Goal: Download file/media

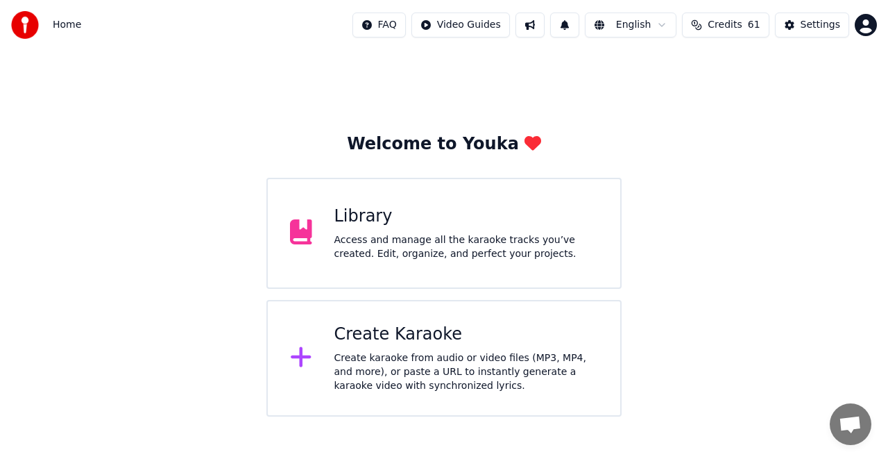
click at [373, 224] on div "Library" at bounding box center [466, 216] width 264 height 22
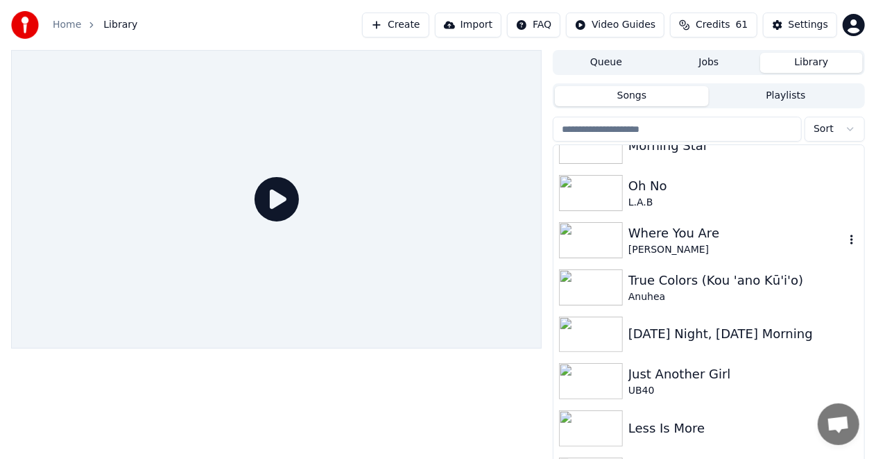
scroll to position [139, 0]
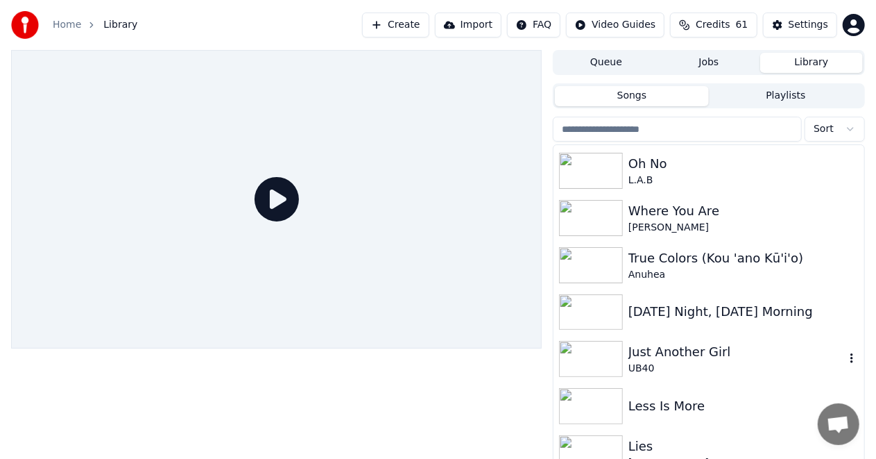
click at [599, 352] on img at bounding box center [591, 359] width 64 height 36
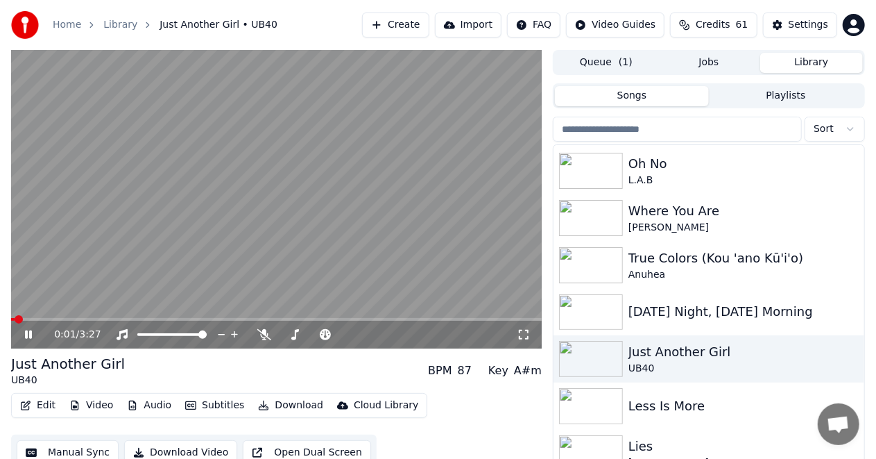
click at [26, 336] on icon at bounding box center [28, 334] width 7 height 8
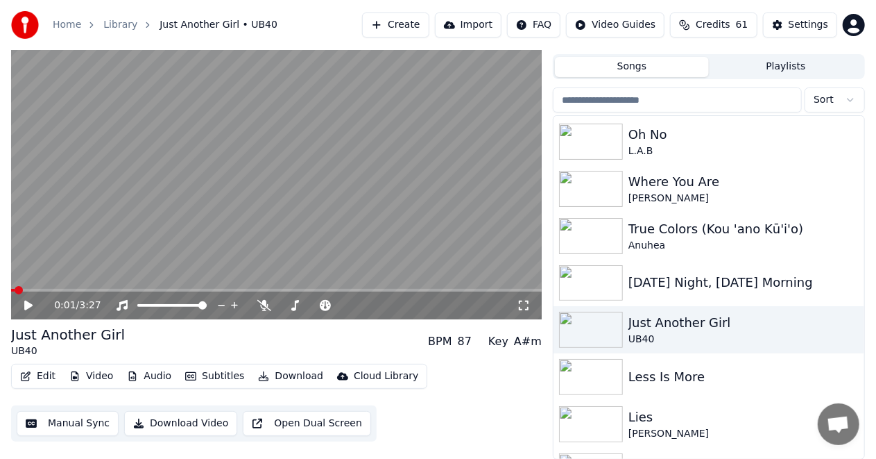
click at [277, 420] on button "Open Dual Screen" at bounding box center [307, 423] width 128 height 25
click at [25, 303] on icon at bounding box center [28, 305] width 7 height 8
click at [14, 289] on span at bounding box center [54, 290] width 86 height 3
click at [280, 421] on button "Close Dual Screen" at bounding box center [304, 423] width 123 height 25
click at [280, 375] on button "Download" at bounding box center [291, 375] width 76 height 19
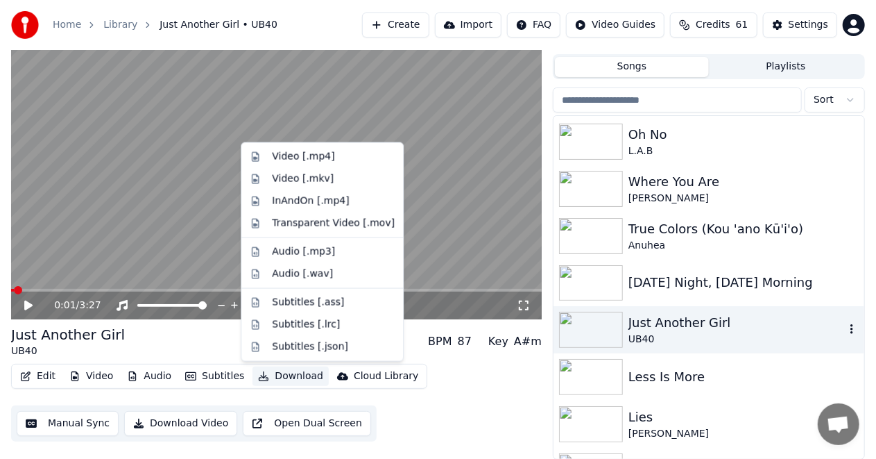
click at [845, 329] on icon "button" at bounding box center [852, 328] width 14 height 11
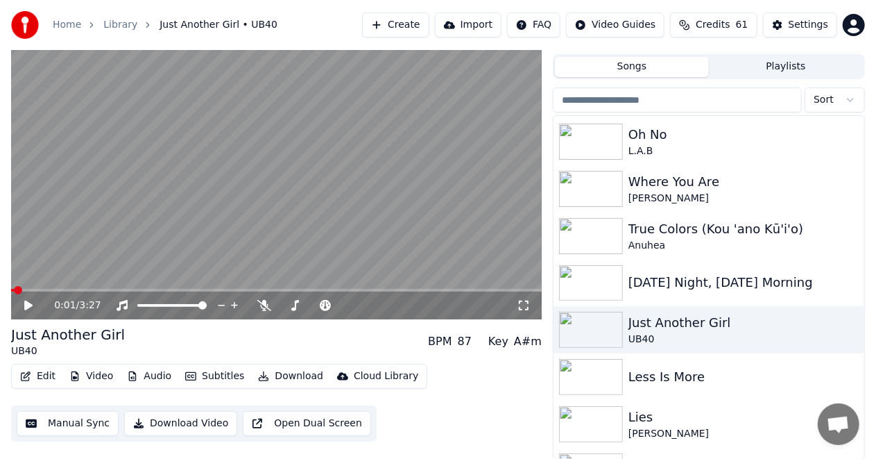
click at [282, 380] on button "Download" at bounding box center [291, 375] width 76 height 19
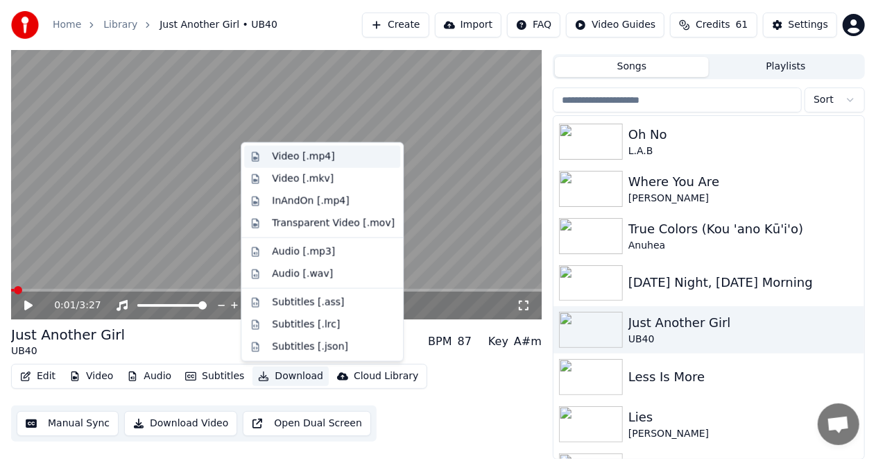
click at [308, 153] on div "Video [.mp4]" at bounding box center [303, 157] width 62 height 14
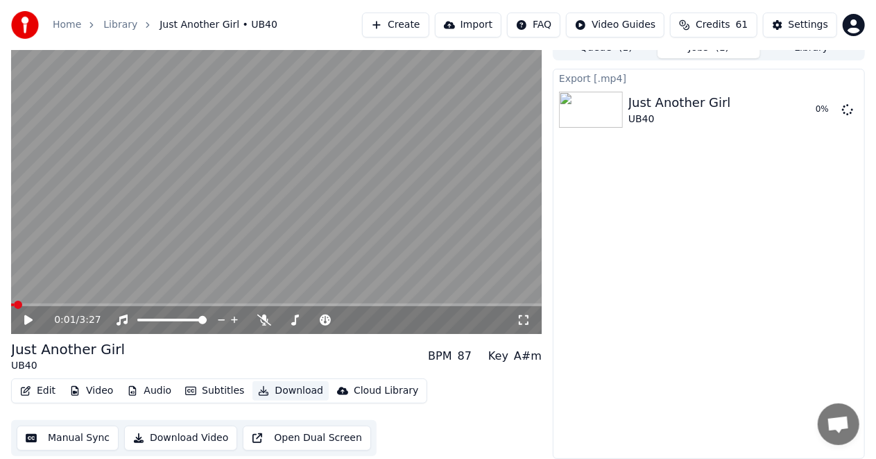
scroll to position [14, 0]
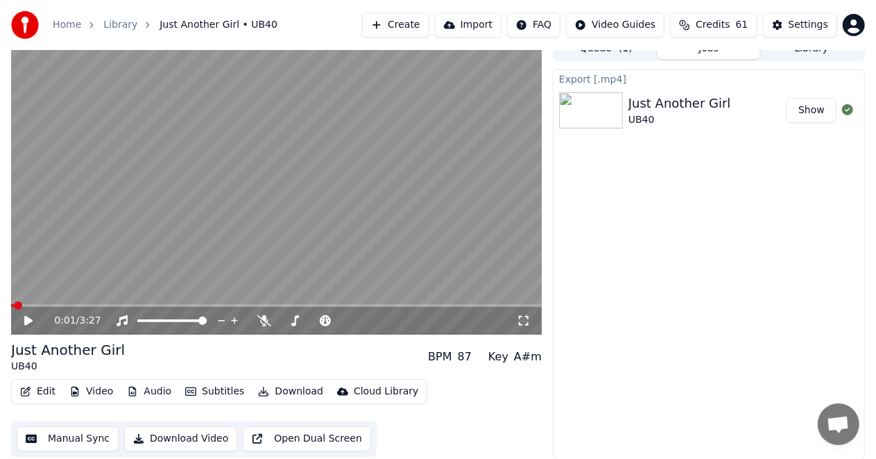
click at [294, 438] on button "Open Dual Screen" at bounding box center [307, 438] width 128 height 25
click at [25, 317] on icon at bounding box center [38, 320] width 32 height 11
click at [18, 306] on span at bounding box center [29, 305] width 37 height 3
click at [523, 319] on icon at bounding box center [524, 320] width 14 height 11
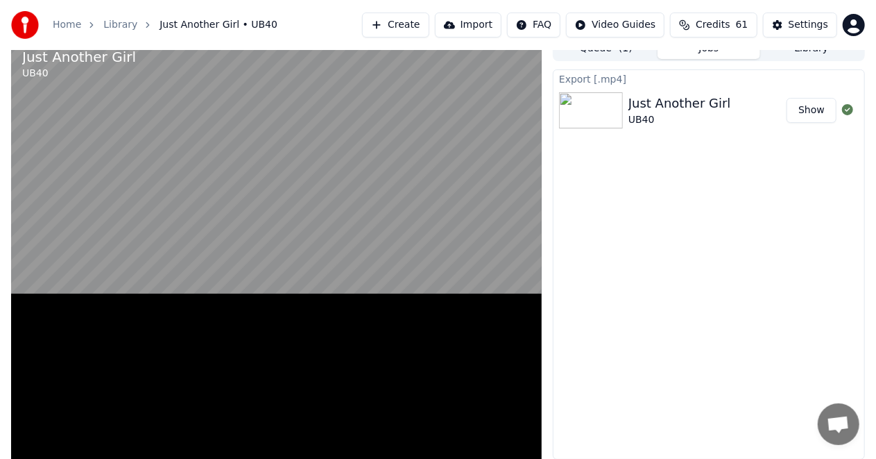
scroll to position [8, 0]
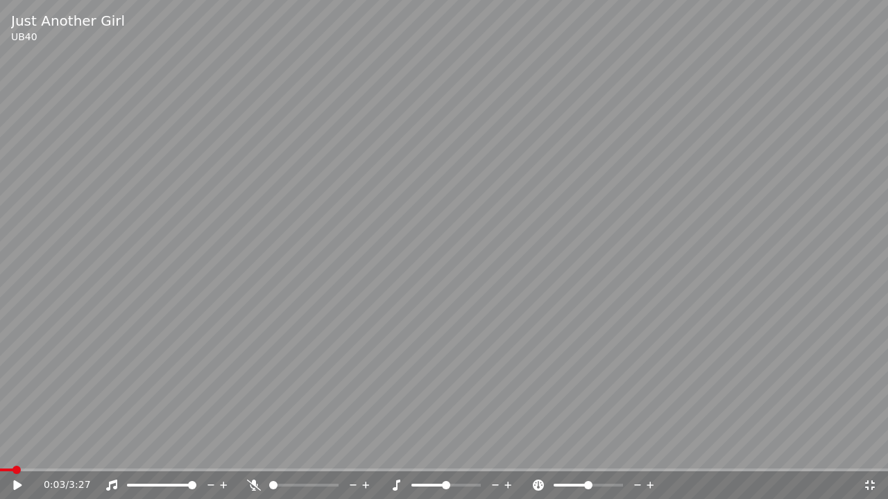
click at [869, 458] on icon at bounding box center [870, 485] width 14 height 11
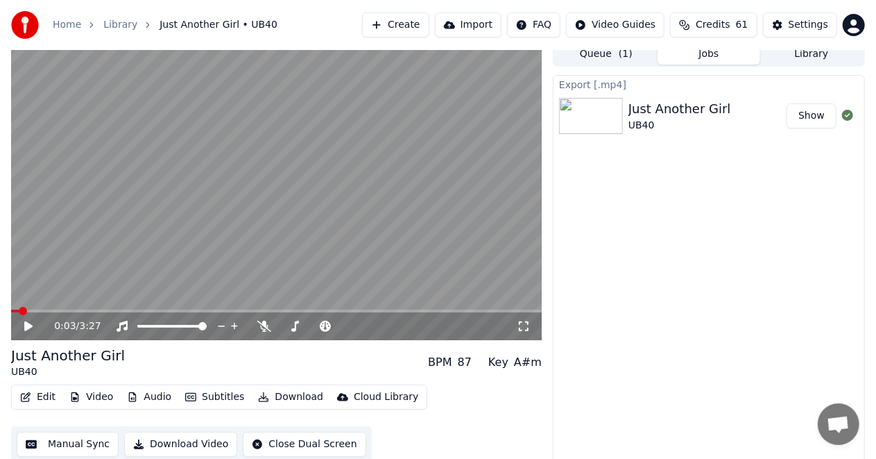
click at [289, 443] on button "Close Dual Screen" at bounding box center [304, 443] width 123 height 25
click at [797, 24] on div "Settings" at bounding box center [809, 25] width 40 height 14
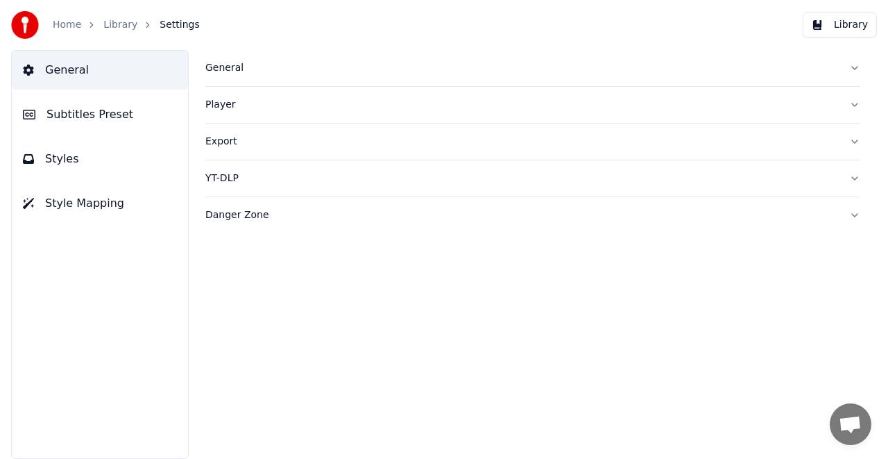
click at [69, 26] on link "Home" at bounding box center [67, 25] width 28 height 14
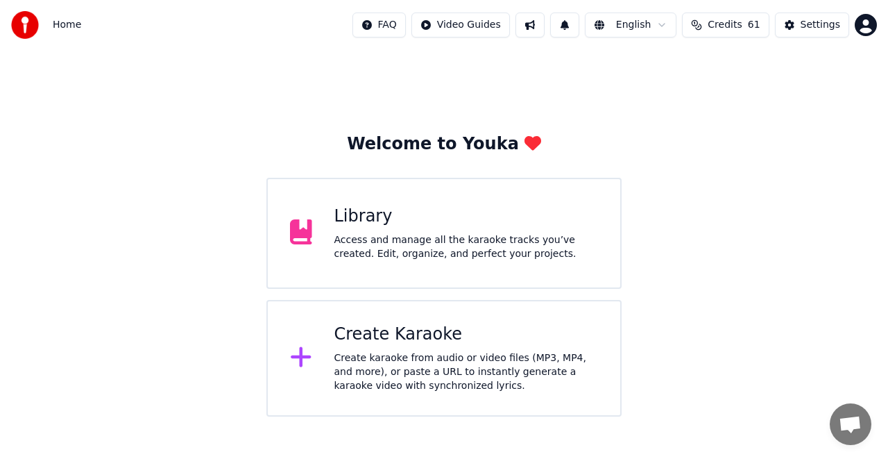
click at [391, 214] on div "Library" at bounding box center [466, 216] width 264 height 22
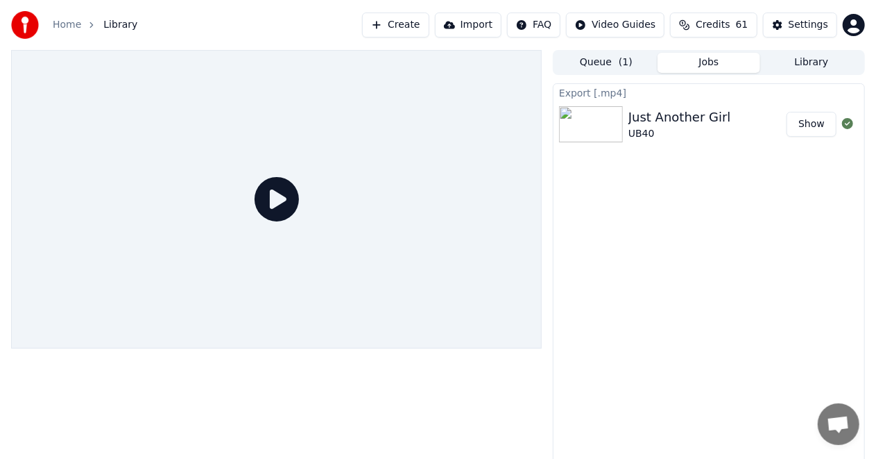
click at [810, 60] on button "Library" at bounding box center [811, 63] width 103 height 20
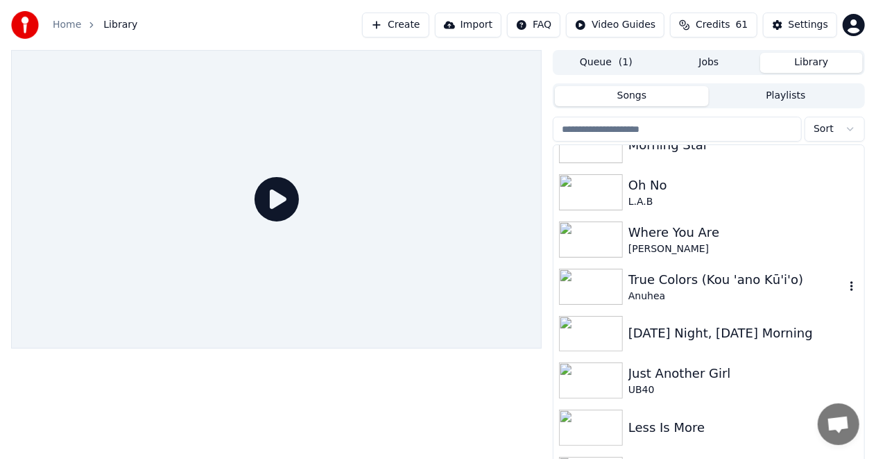
scroll to position [139, 0]
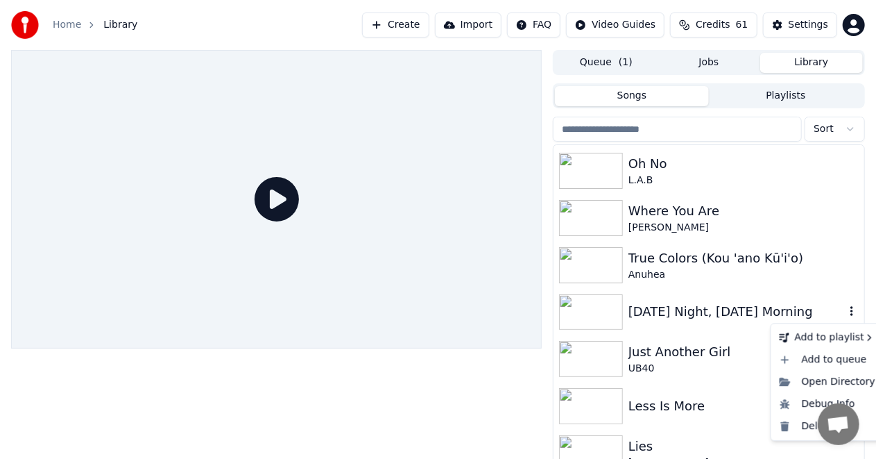
click at [845, 310] on icon "button" at bounding box center [852, 310] width 14 height 11
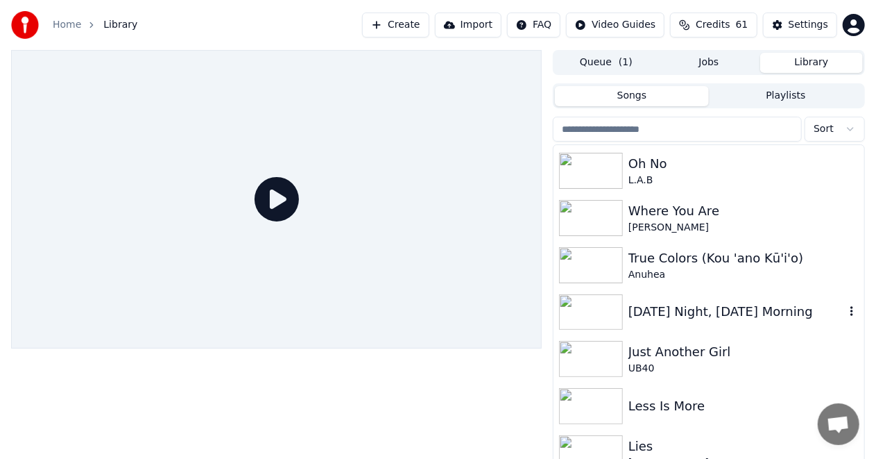
click at [850, 311] on icon "button" at bounding box center [851, 312] width 3 height 10
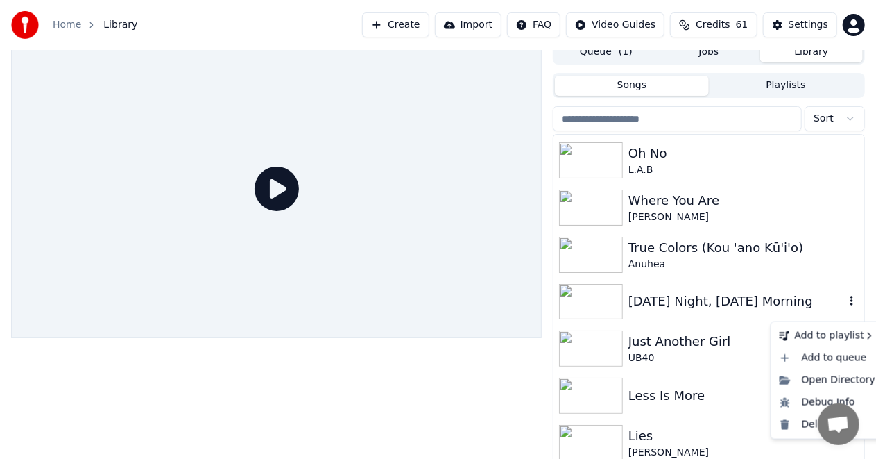
scroll to position [29, 0]
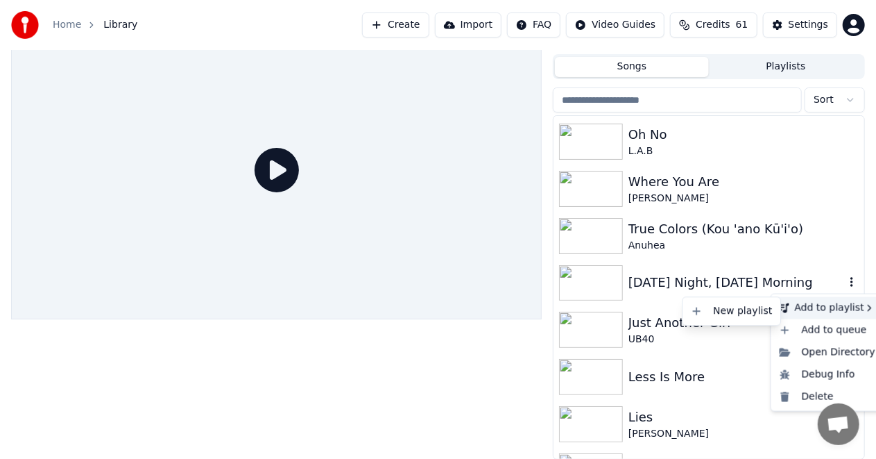
click at [708, 277] on div "[DATE] Night, [DATE] Morning" at bounding box center [736, 282] width 216 height 19
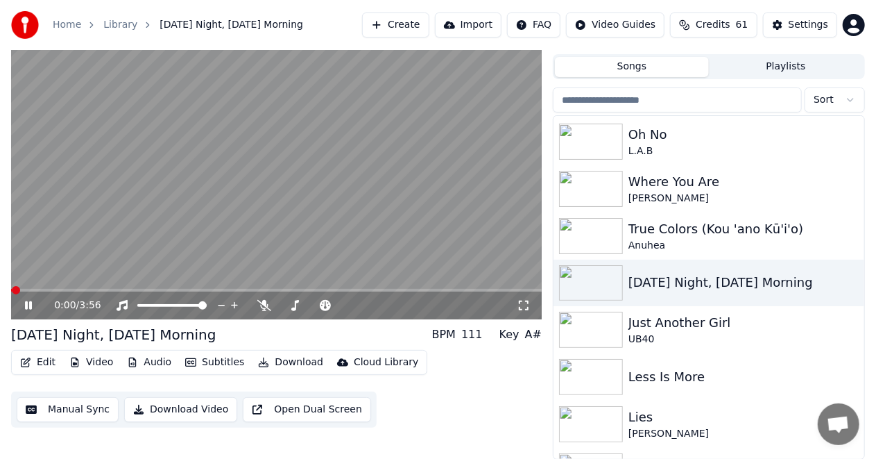
click at [25, 304] on icon at bounding box center [28, 305] width 7 height 8
click at [275, 361] on button "Download" at bounding box center [291, 361] width 76 height 19
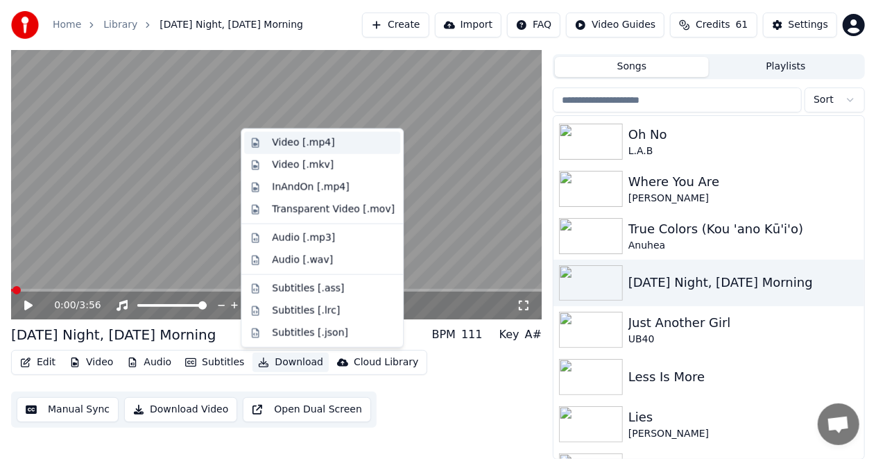
click at [307, 142] on div "Video [.mp4]" at bounding box center [303, 143] width 62 height 14
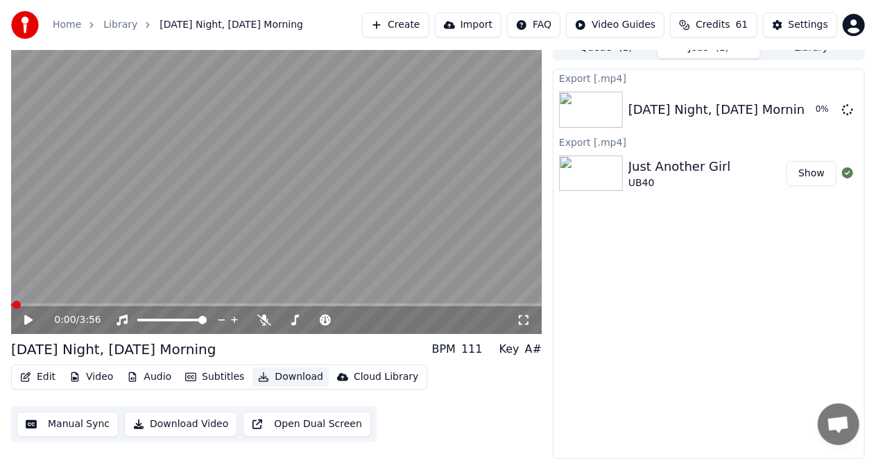
scroll to position [14, 0]
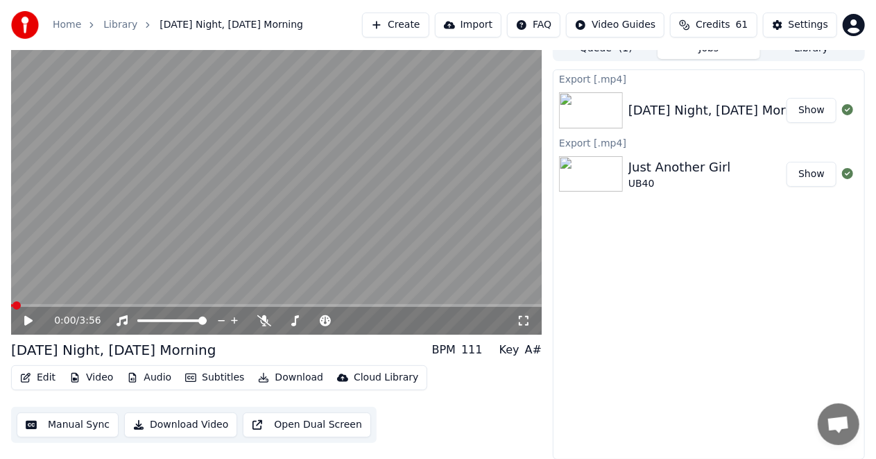
click at [809, 110] on button "Show" at bounding box center [812, 110] width 50 height 25
